Goal: Task Accomplishment & Management: Use online tool/utility

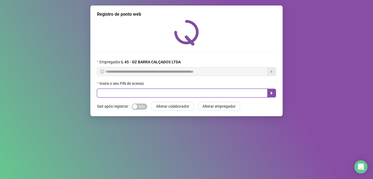
click at [141, 94] on input "text" at bounding box center [182, 92] width 171 height 9
type input "*****"
click at [210, 96] on input "*****" at bounding box center [182, 92] width 171 height 9
click at [269, 94] on button "button" at bounding box center [271, 92] width 9 height 9
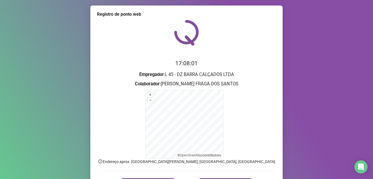
scroll to position [27, 0]
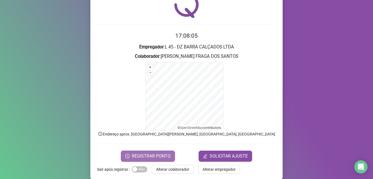
click at [157, 156] on span "REGISTRAR PONTO" at bounding box center [151, 155] width 39 height 7
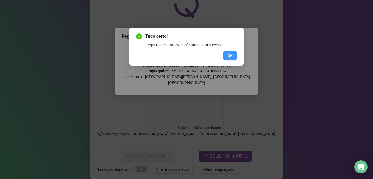
click at [229, 56] on span "OK" at bounding box center [229, 55] width 5 height 6
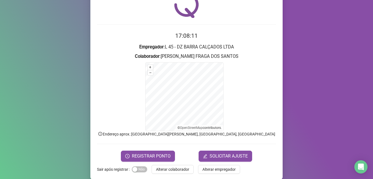
click at [162, 169] on span "Alterar colaborador" at bounding box center [172, 169] width 33 height 6
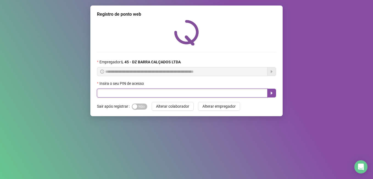
click at [122, 93] on input "text" at bounding box center [182, 92] width 171 height 9
type input "*****"
click at [272, 92] on icon "caret-right" at bounding box center [271, 93] width 4 height 4
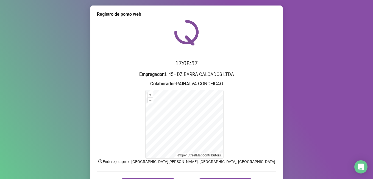
scroll to position [34, 0]
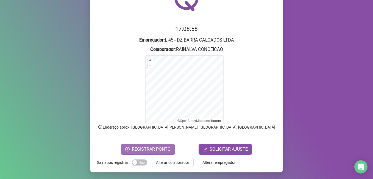
click at [147, 149] on span "REGISTRAR PONTO" at bounding box center [151, 149] width 39 height 7
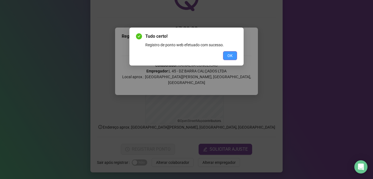
click at [231, 54] on span "OK" at bounding box center [229, 55] width 5 height 6
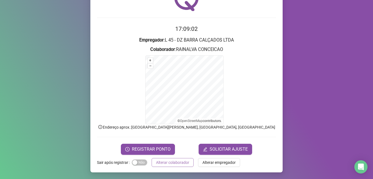
click at [163, 162] on span "Alterar colaborador" at bounding box center [172, 162] width 33 height 6
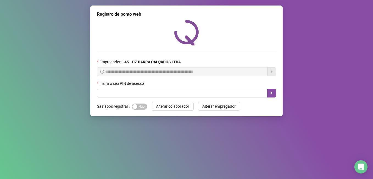
scroll to position [0, 0]
